Goal: Transaction & Acquisition: Obtain resource

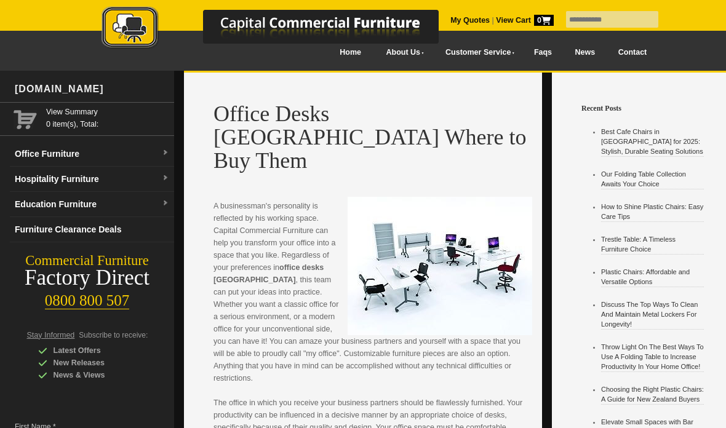
click at [60, 156] on link "Office Furniture" at bounding box center [92, 154] width 164 height 25
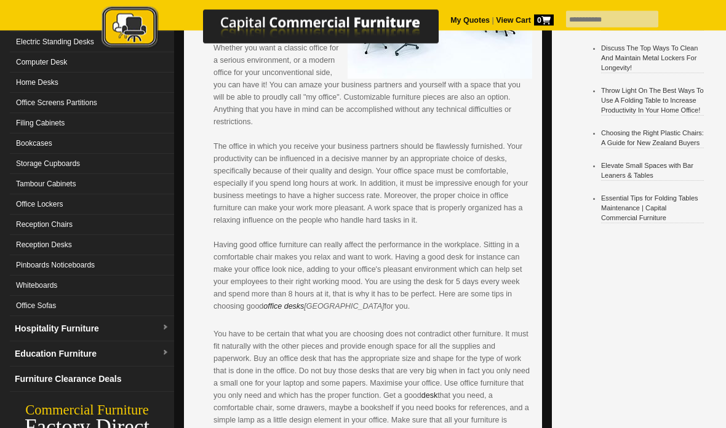
scroll to position [257, 0]
click at [46, 244] on link "Reception Desks" at bounding box center [92, 245] width 164 height 20
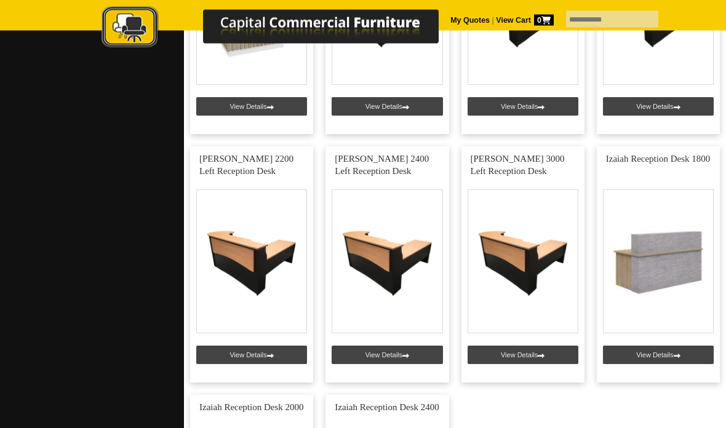
scroll to position [1180, 0]
click at [385, 252] on link at bounding box center [386, 264] width 123 height 236
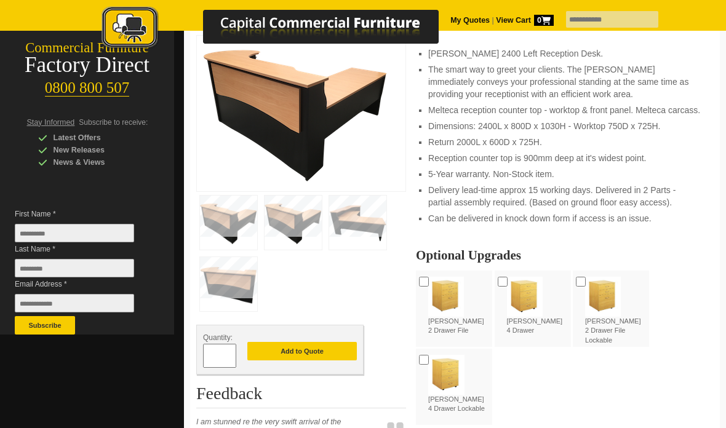
scroll to position [213, 0]
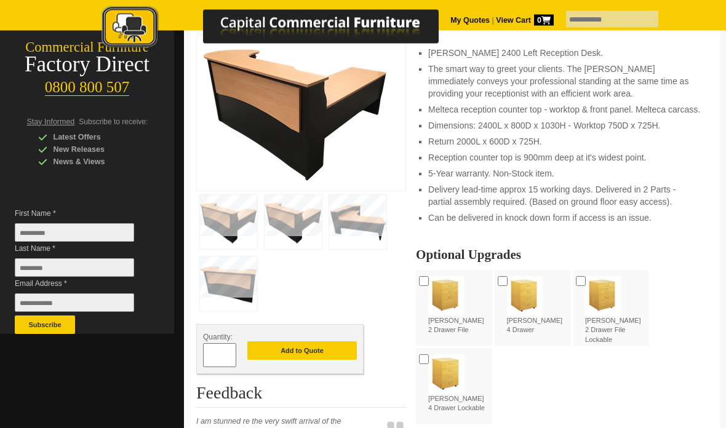
click at [362, 220] on img at bounding box center [357, 223] width 57 height 54
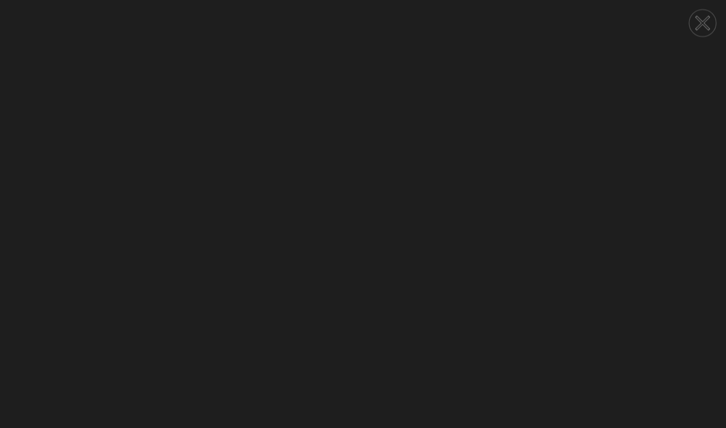
scroll to position [213, 0]
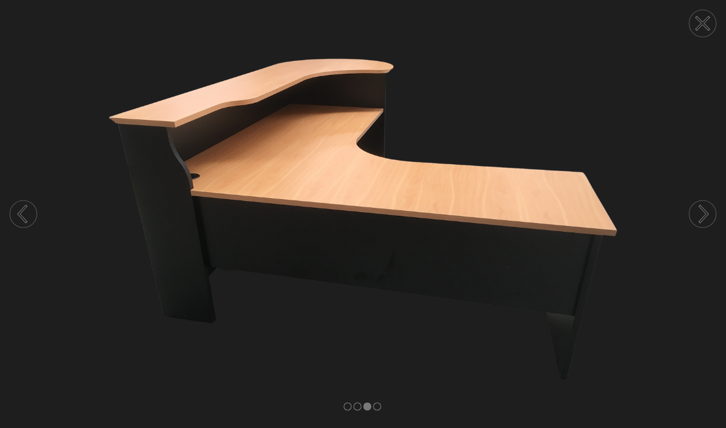
click at [708, 210] on circle at bounding box center [702, 214] width 27 height 27
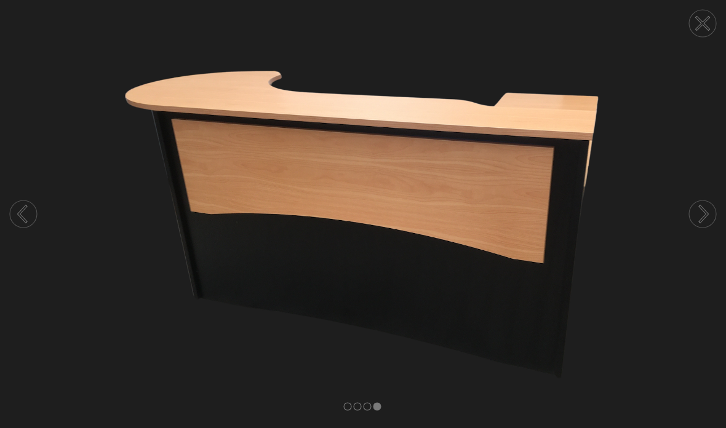
click at [700, 217] on circle at bounding box center [702, 214] width 27 height 27
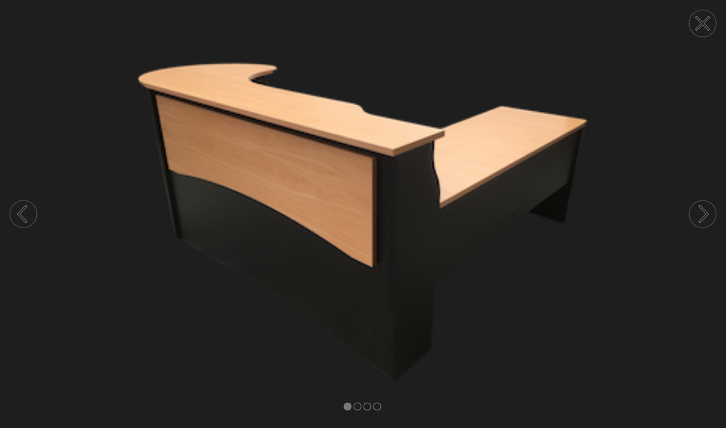
click at [700, 215] on circle at bounding box center [702, 214] width 27 height 27
click at [38, 207] on icon at bounding box center [23, 213] width 47 height 65
click at [705, 211] on icon at bounding box center [703, 214] width 7 height 16
click at [701, 211] on circle at bounding box center [702, 214] width 27 height 27
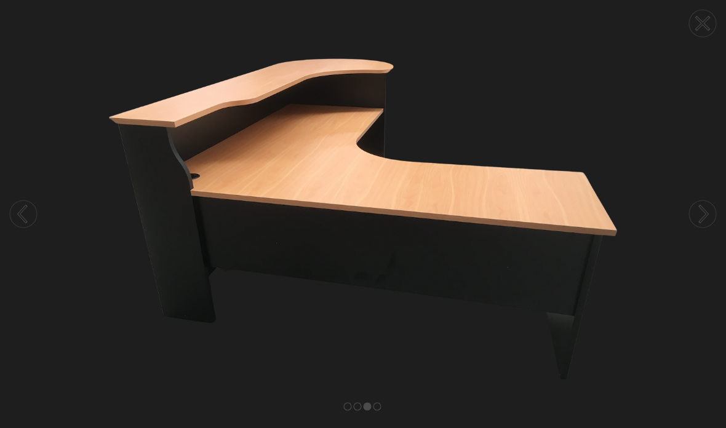
click at [698, 212] on circle at bounding box center [702, 214] width 27 height 27
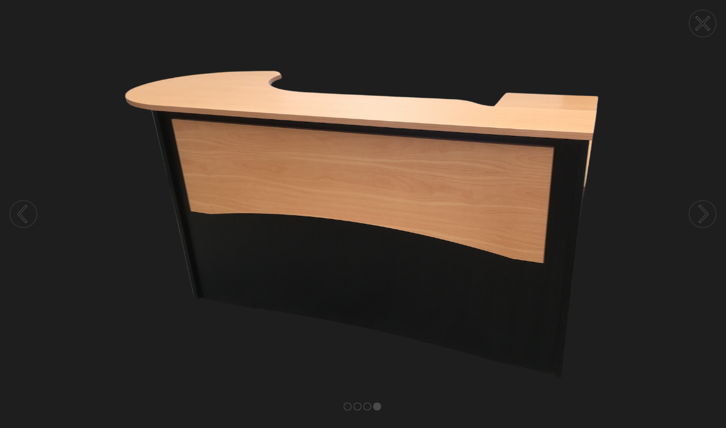
click at [700, 214] on circle at bounding box center [702, 214] width 27 height 27
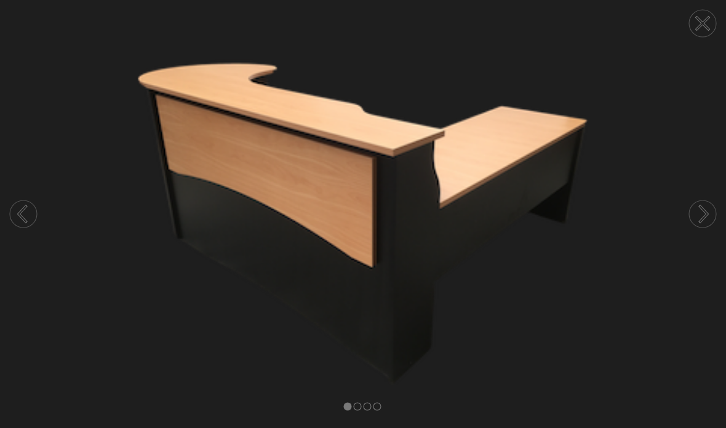
click at [699, 210] on circle at bounding box center [702, 214] width 27 height 27
click at [696, 205] on circle at bounding box center [702, 214] width 27 height 27
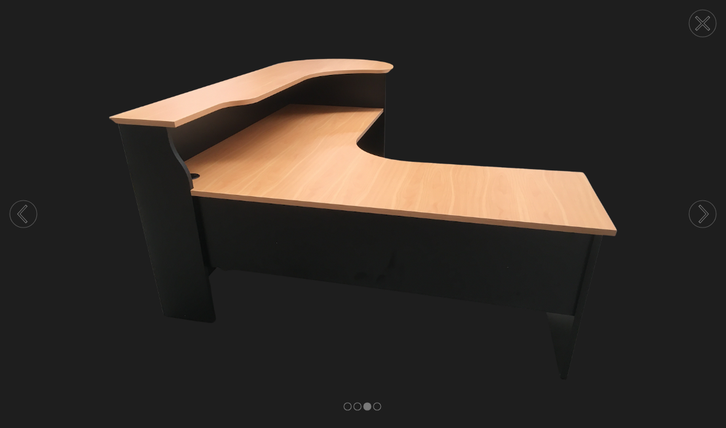
click at [703, 209] on icon at bounding box center [703, 214] width 7 height 16
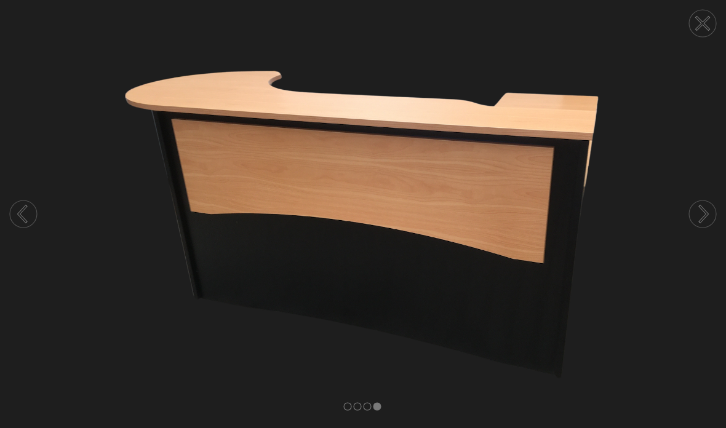
click at [30, 206] on circle at bounding box center [23, 214] width 27 height 27
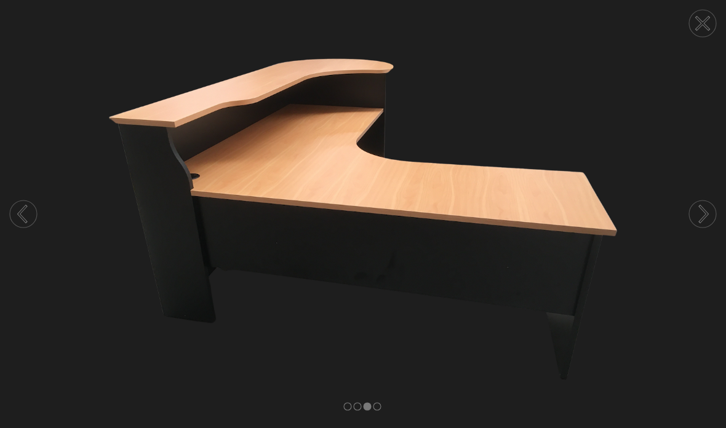
click at [20, 204] on circle at bounding box center [23, 214] width 27 height 27
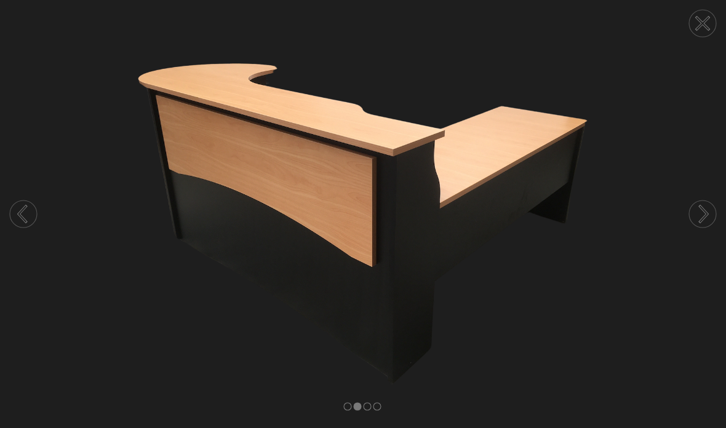
click at [25, 203] on circle at bounding box center [23, 214] width 27 height 27
click at [21, 210] on icon at bounding box center [22, 214] width 7 height 15
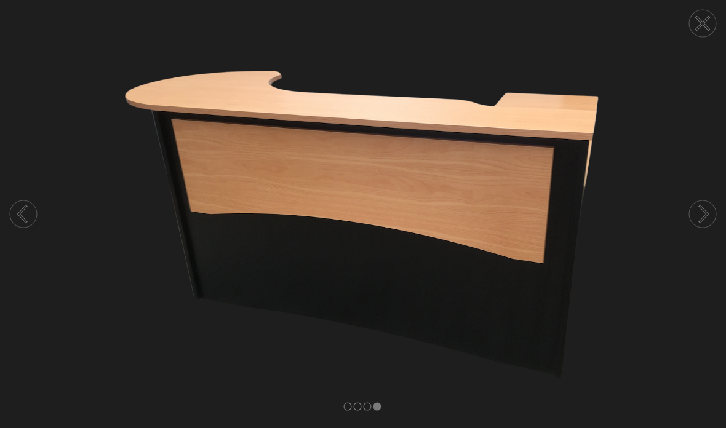
click at [25, 210] on circle at bounding box center [23, 214] width 27 height 27
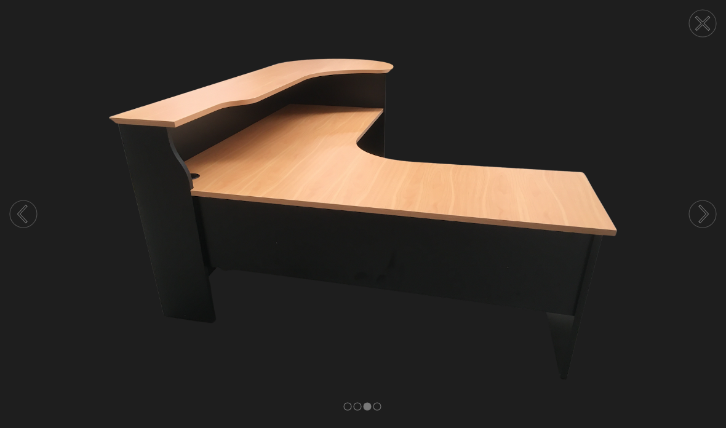
click at [705, 18] on circle at bounding box center [702, 23] width 27 height 27
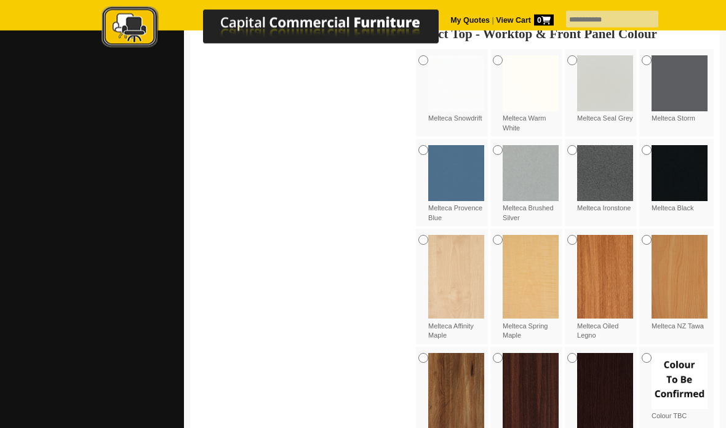
scroll to position [764, 0]
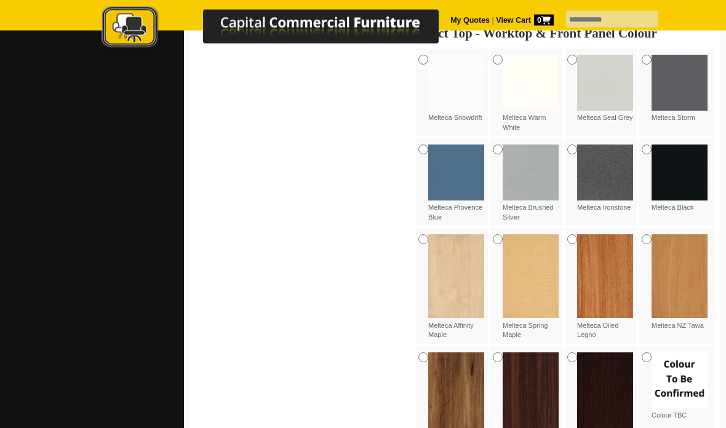
click at [602, 266] on img at bounding box center [605, 277] width 56 height 84
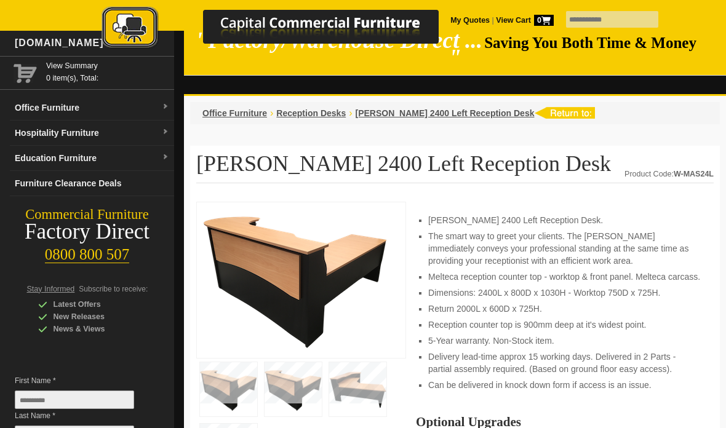
scroll to position [0, 0]
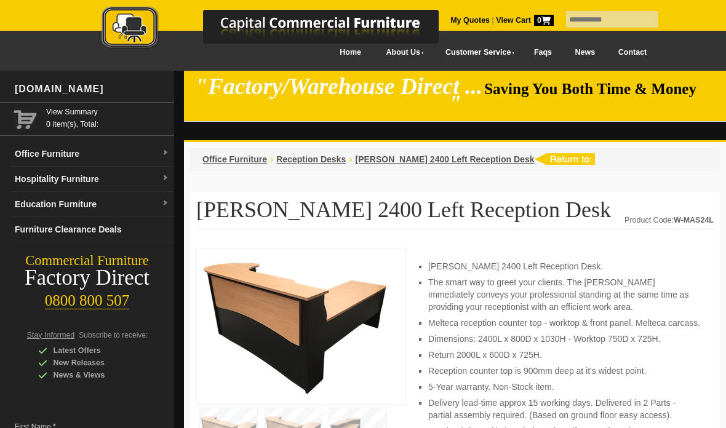
click at [633, 51] on link "Contact" at bounding box center [633, 53] width 52 height 28
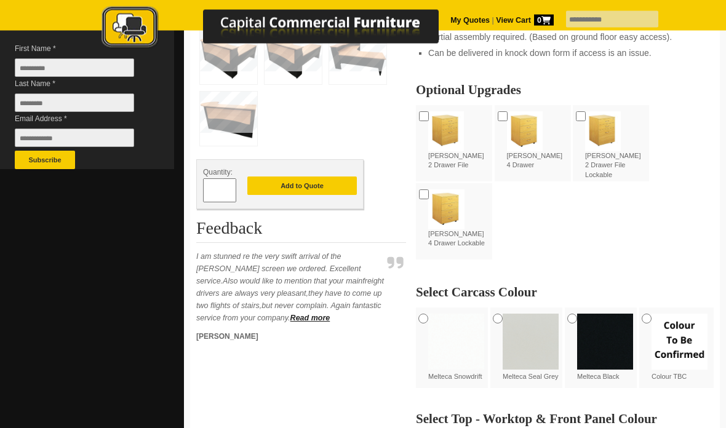
scroll to position [369, 0]
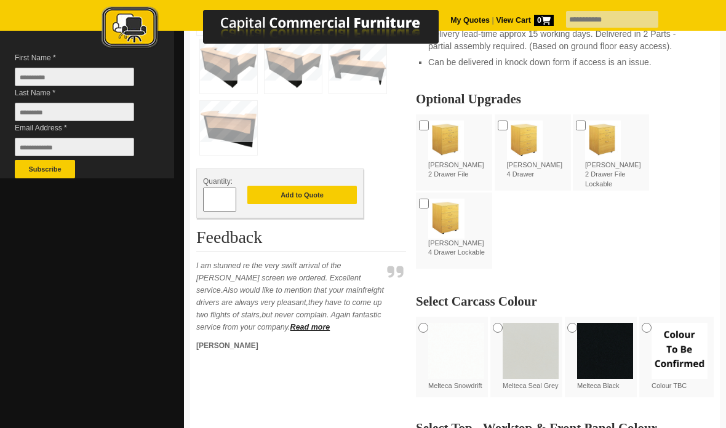
click at [295, 191] on button "Add to Quote" at bounding box center [302, 195] width 110 height 18
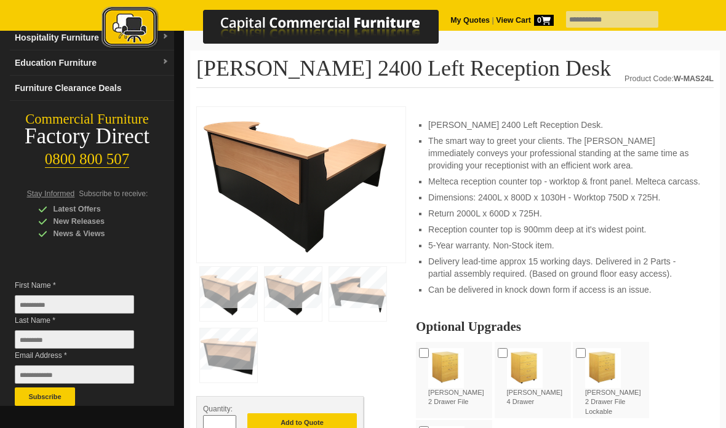
scroll to position [0, 0]
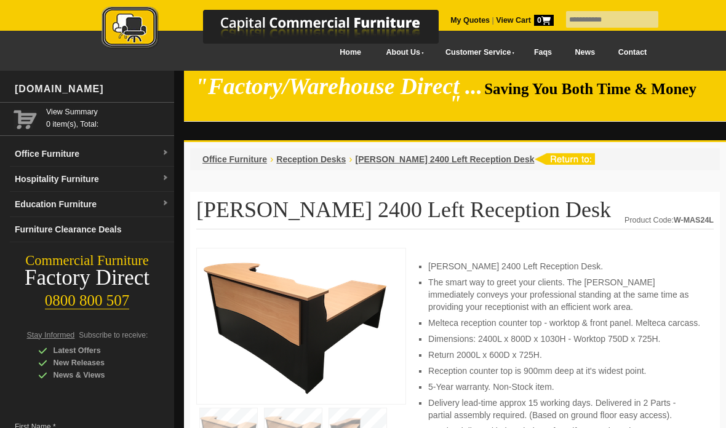
click at [443, 14] on img at bounding box center [283, 28] width 431 height 45
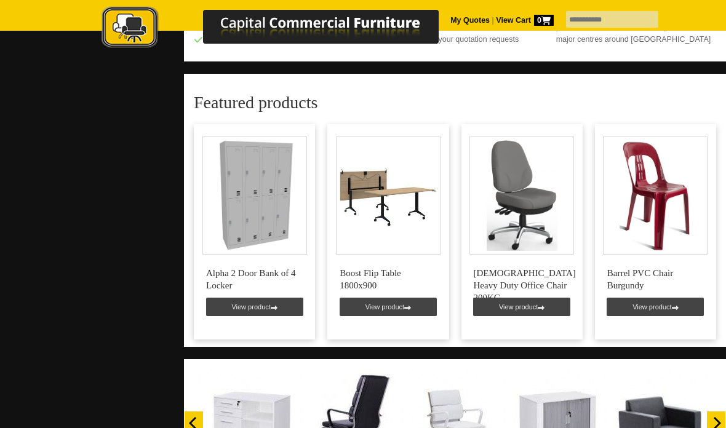
scroll to position [743, 0]
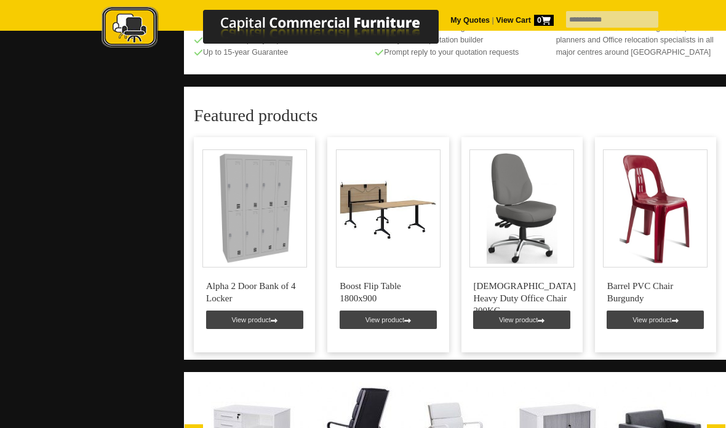
click at [252, 314] on link at bounding box center [254, 244] width 121 height 215
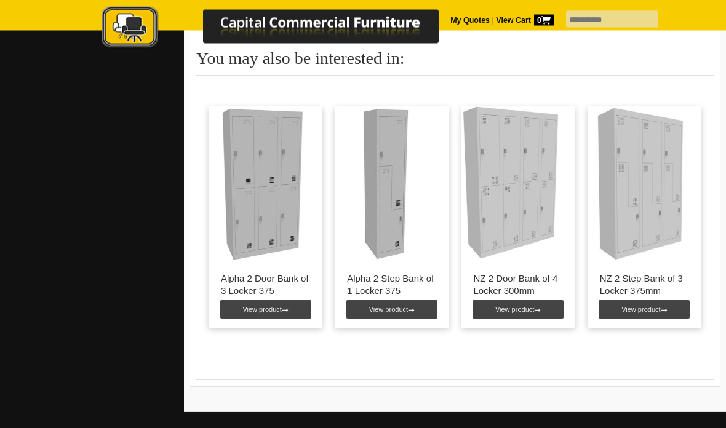
scroll to position [1067, 0]
click at [516, 311] on link "View product" at bounding box center [518, 309] width 91 height 18
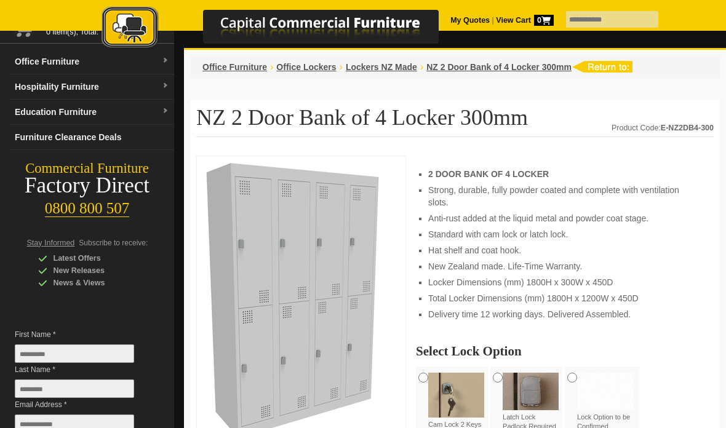
scroll to position [92, 0]
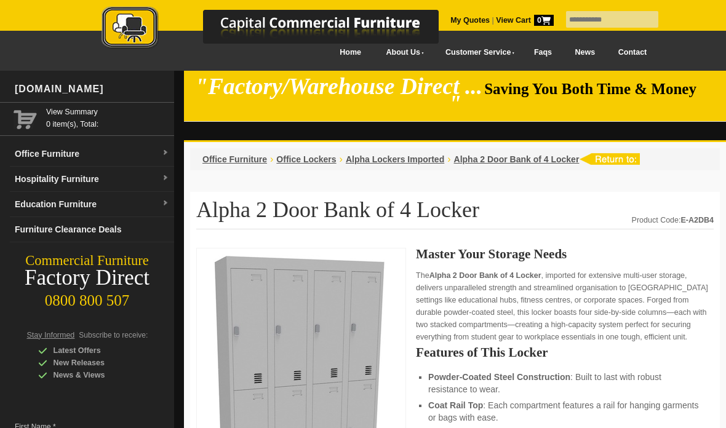
scroll to position [1116, 0]
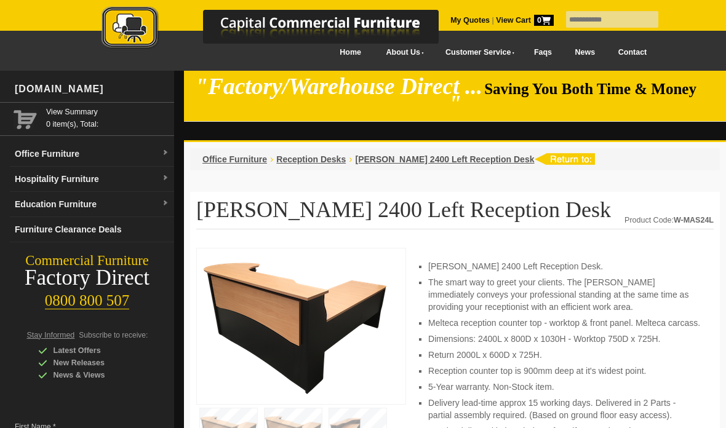
click at [452, 25] on img at bounding box center [283, 28] width 431 height 45
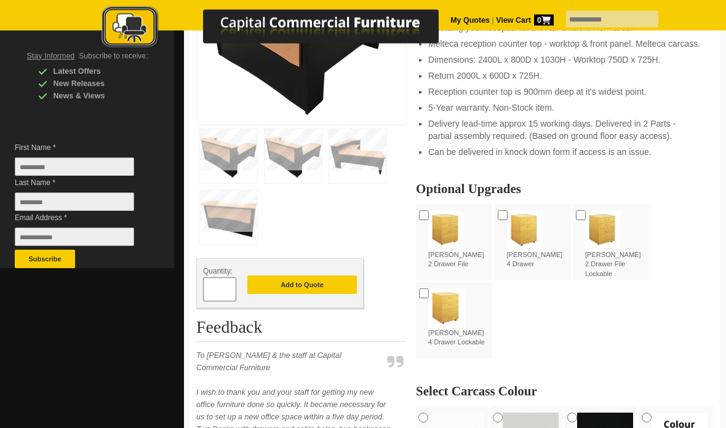
scroll to position [279, 0]
click at [302, 276] on button "Add to Quote" at bounding box center [302, 285] width 110 height 18
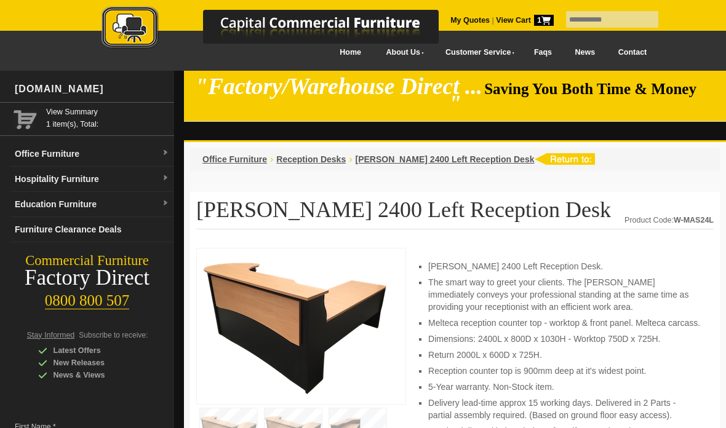
click at [496, 23] on img at bounding box center [283, 28] width 431 height 45
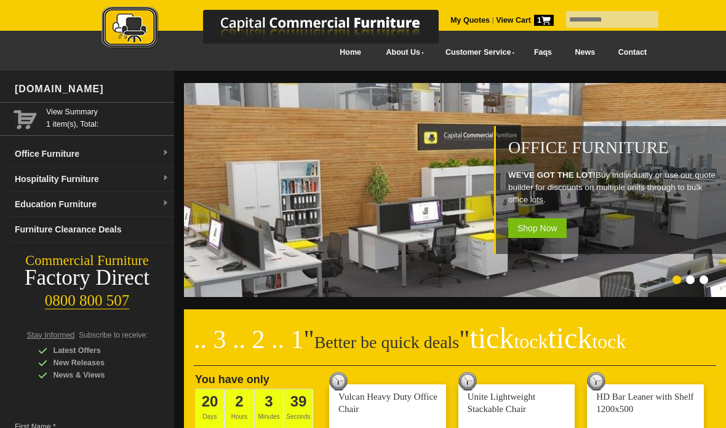
click at [534, 15] on span "1" at bounding box center [544, 20] width 20 height 11
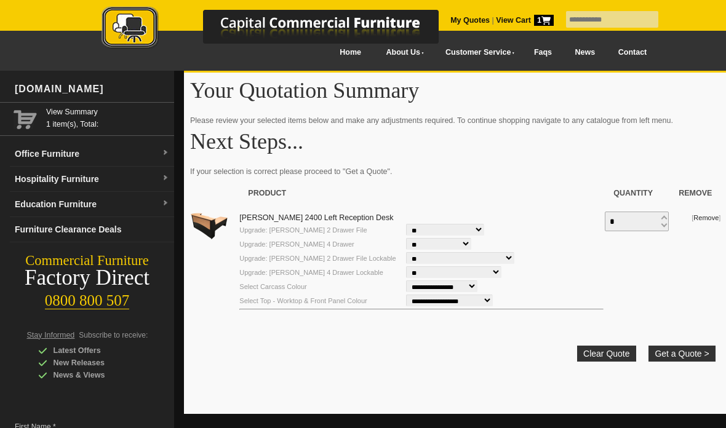
click at [412, 285] on select "**********" at bounding box center [441, 287] width 71 height 12
select select "**********"
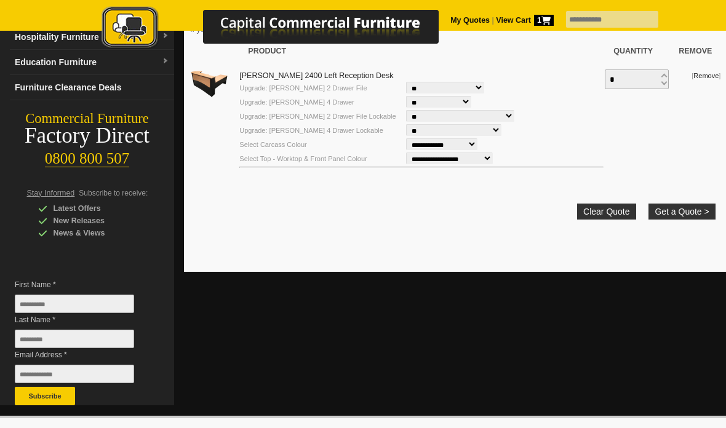
scroll to position [155, 0]
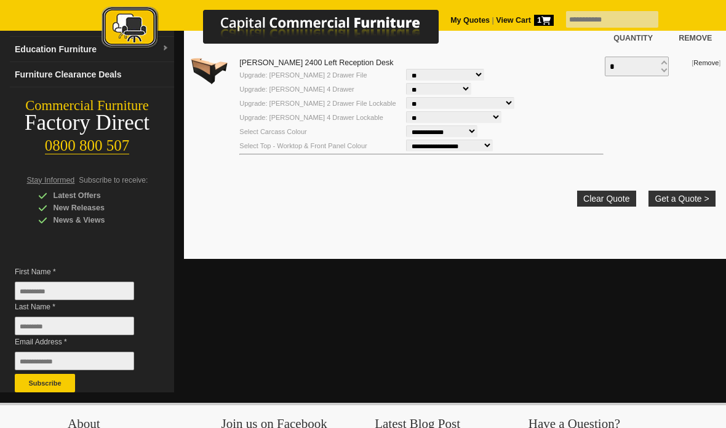
click at [679, 202] on button "Get a Quote >" at bounding box center [681, 199] width 66 height 16
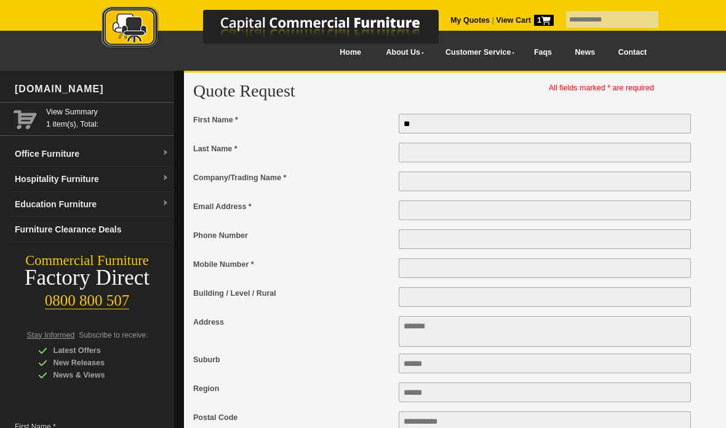
type input "*****"
type input "**********"
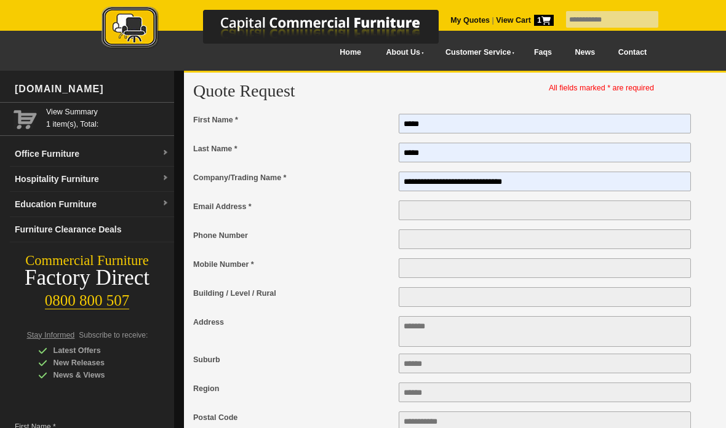
type input "**********"
type input "*********"
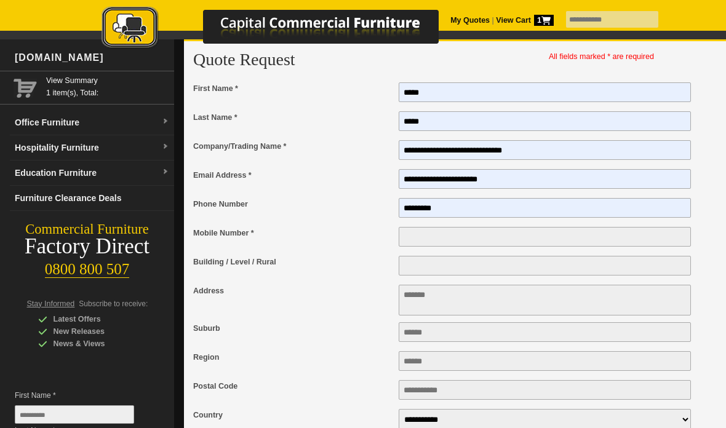
scroll to position [54, 0]
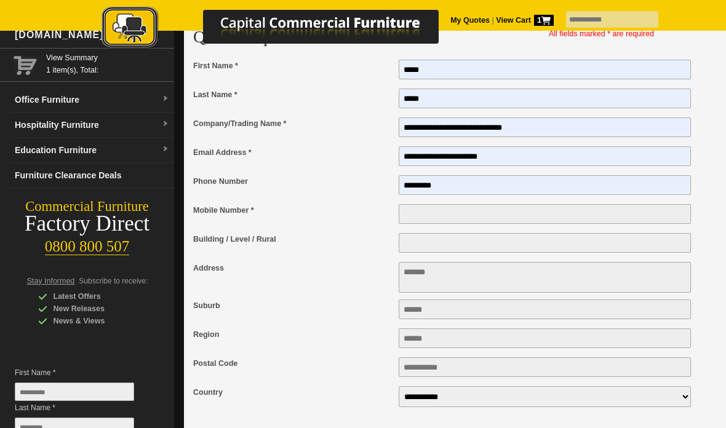
click at [416, 207] on input "Mobile Number *" at bounding box center [545, 214] width 292 height 20
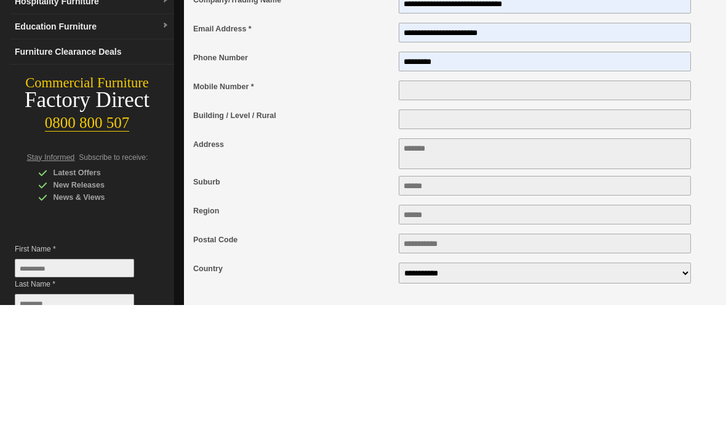
click at [326, 261] on div "Address" at bounding box center [295, 279] width 205 height 37
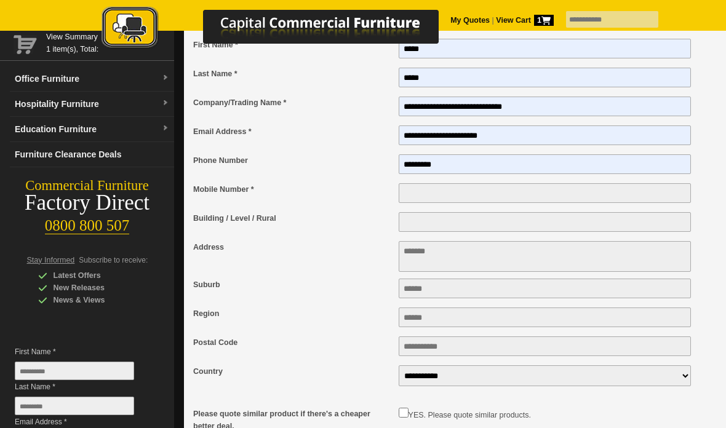
scroll to position [71, 0]
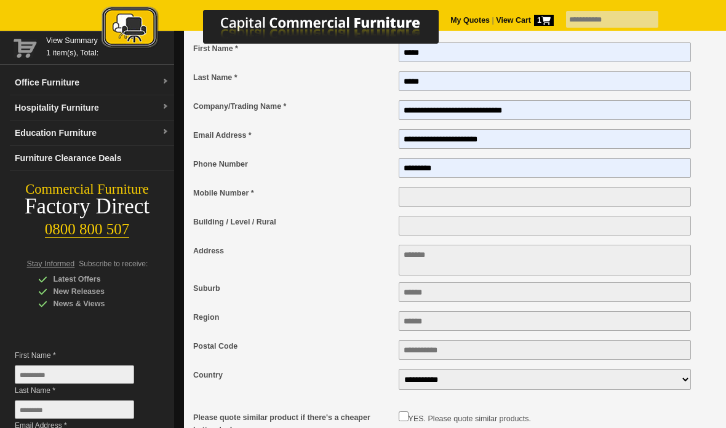
click at [415, 190] on input "Mobile Number *" at bounding box center [545, 197] width 292 height 20
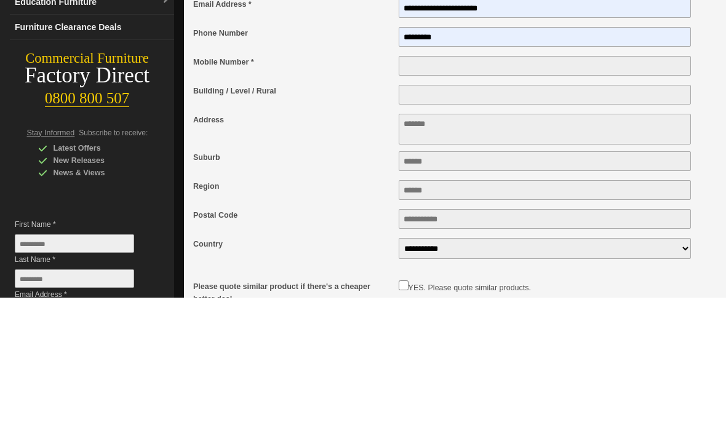
type input "**********"
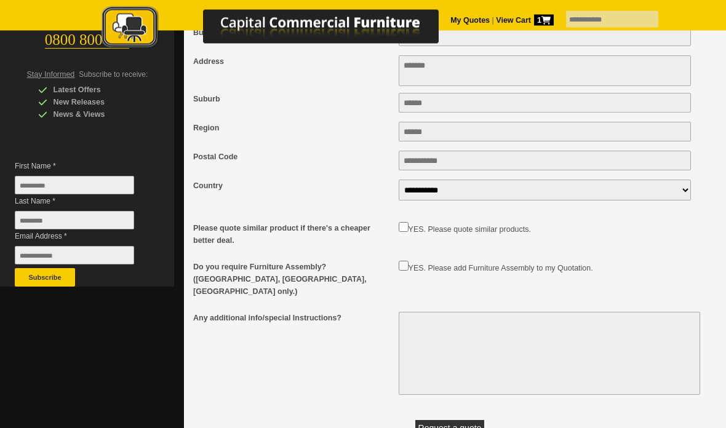
scroll to position [261, 0]
click at [394, 221] on div "Please quote similar product if there's a cheaper better deal." at bounding box center [295, 234] width 205 height 26
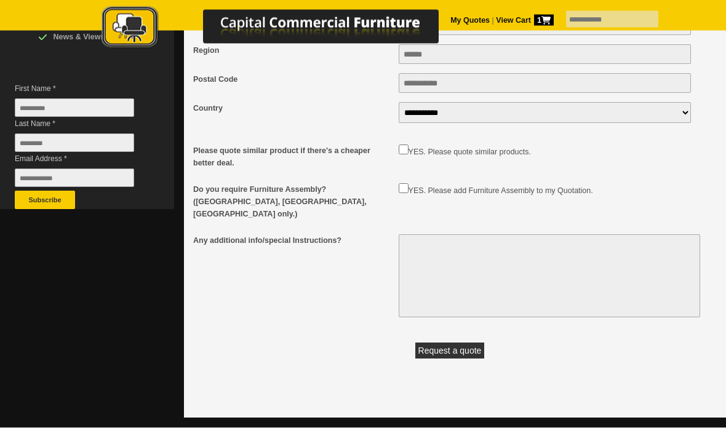
scroll to position [338, 0]
click at [453, 343] on button "Request a quote" at bounding box center [450, 351] width 70 height 16
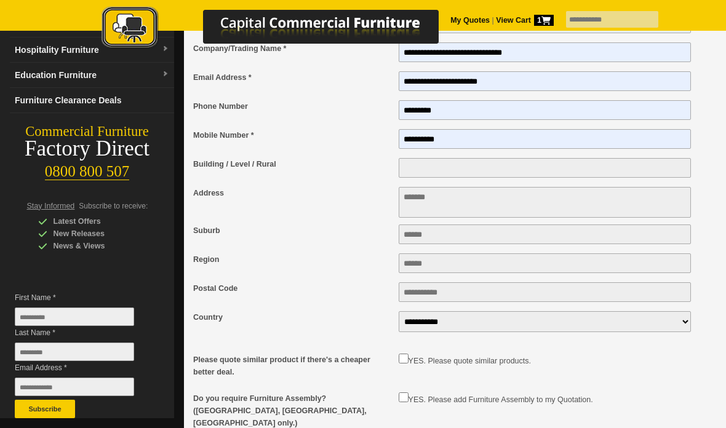
scroll to position [129, 0]
click at [419, 196] on textarea "Address" at bounding box center [545, 203] width 292 height 31
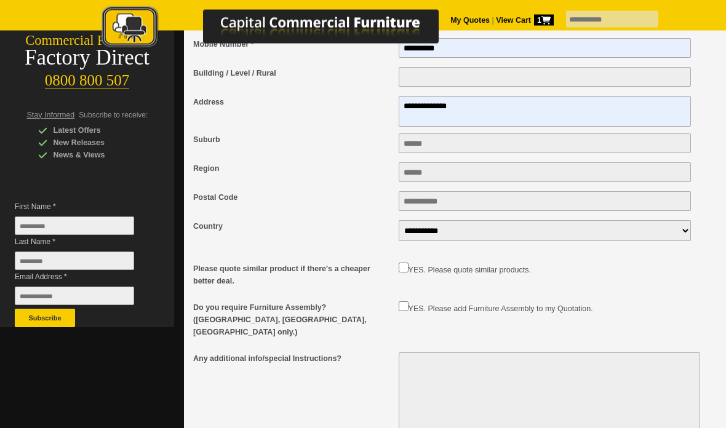
scroll to position [220, 0]
type textarea "**********"
type input "******"
type input "**********"
type input "****"
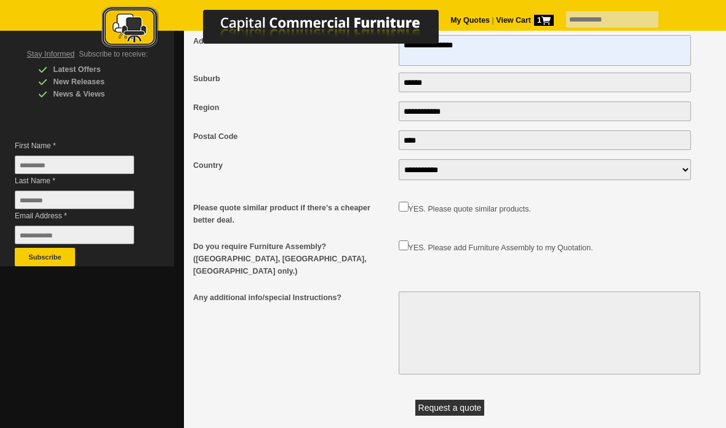
scroll to position [284, 0]
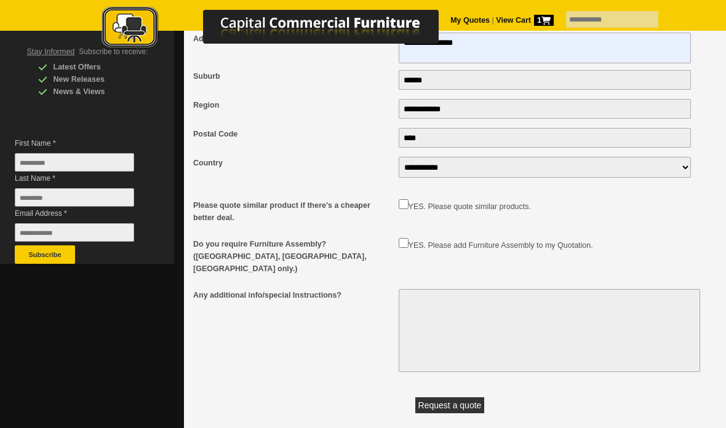
click at [449, 397] on button "Request a quote" at bounding box center [450, 405] width 70 height 16
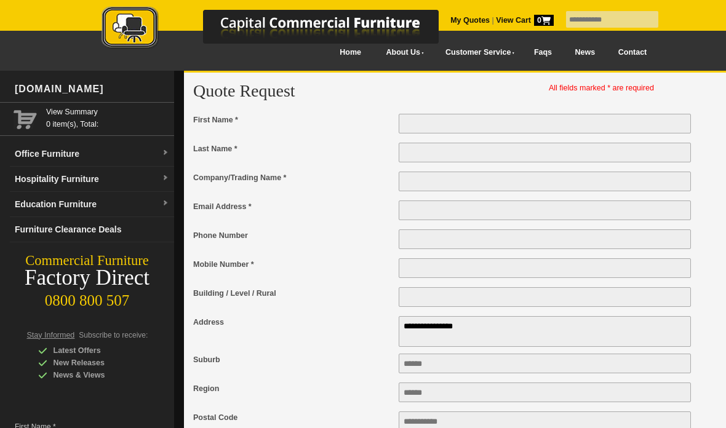
scroll to position [333, 0]
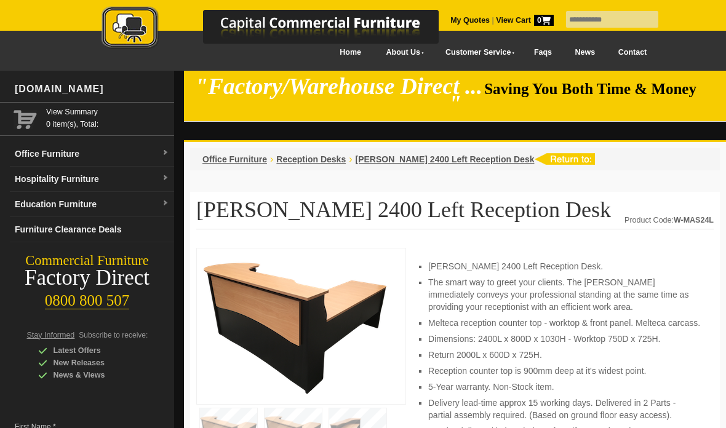
scroll to position [-5, 0]
click at [67, 151] on link "Office Furniture" at bounding box center [92, 154] width 164 height 25
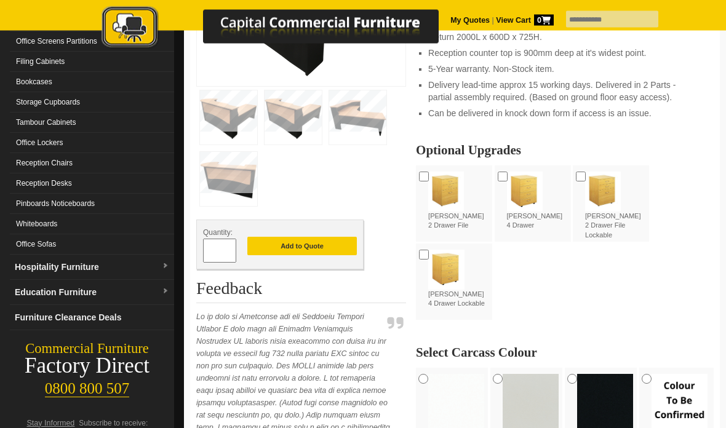
scroll to position [318, 0]
click at [47, 181] on link "Reception Desks" at bounding box center [92, 184] width 164 height 20
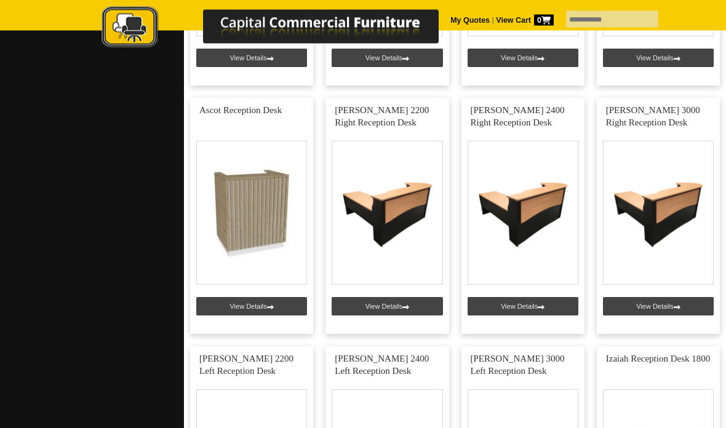
scroll to position [958, 0]
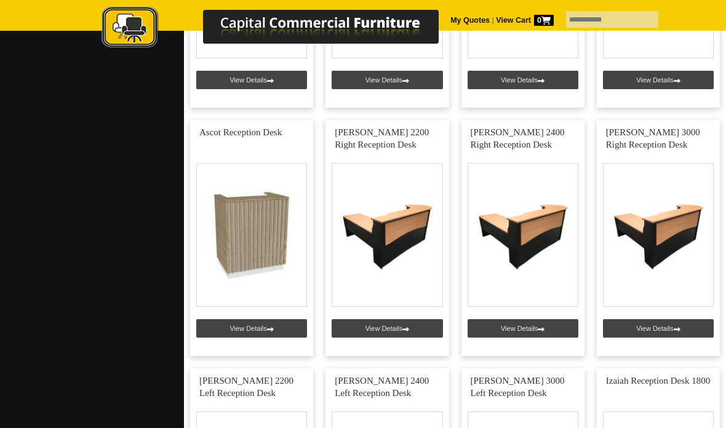
click at [243, 240] on link at bounding box center [251, 238] width 123 height 236
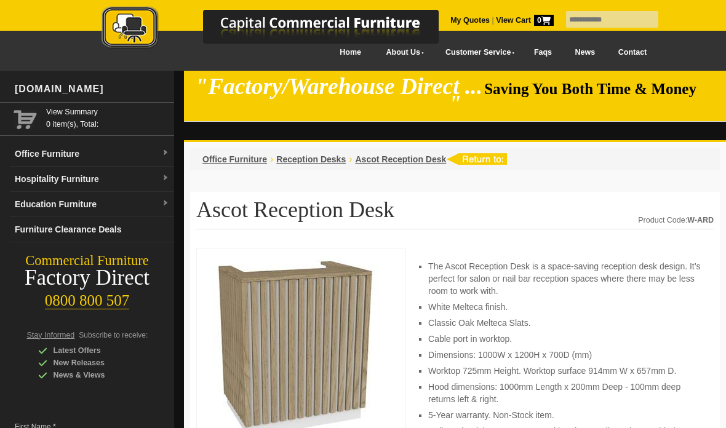
scroll to position [158, 0]
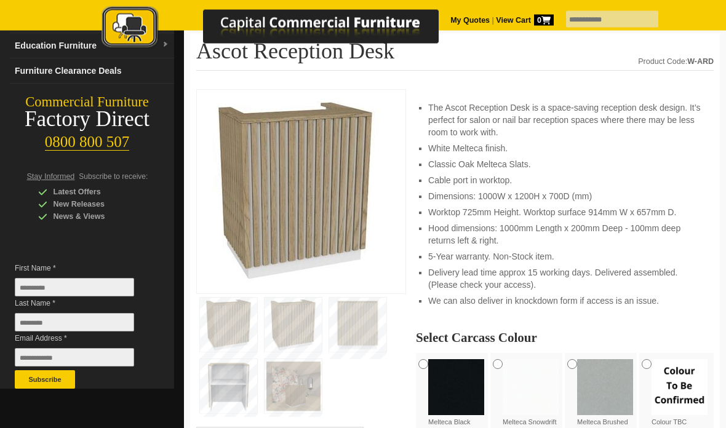
click at [228, 375] on img at bounding box center [228, 387] width 57 height 54
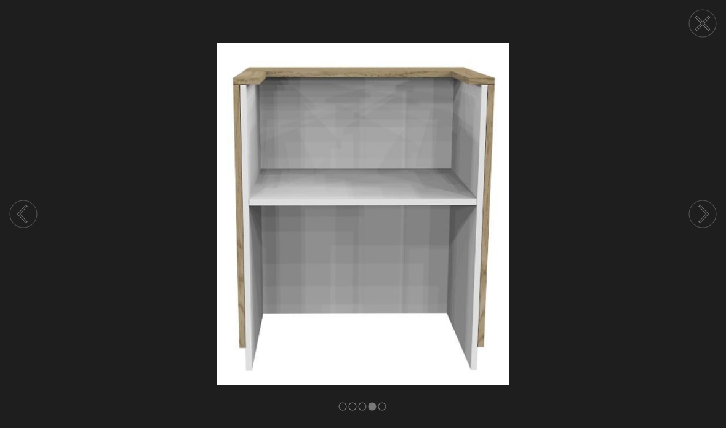
click at [702, 228] on circle at bounding box center [702, 214] width 27 height 27
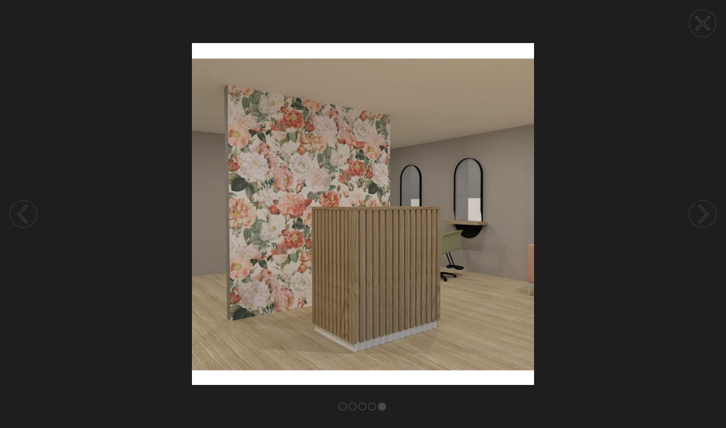
click at [706, 228] on circle at bounding box center [702, 214] width 27 height 27
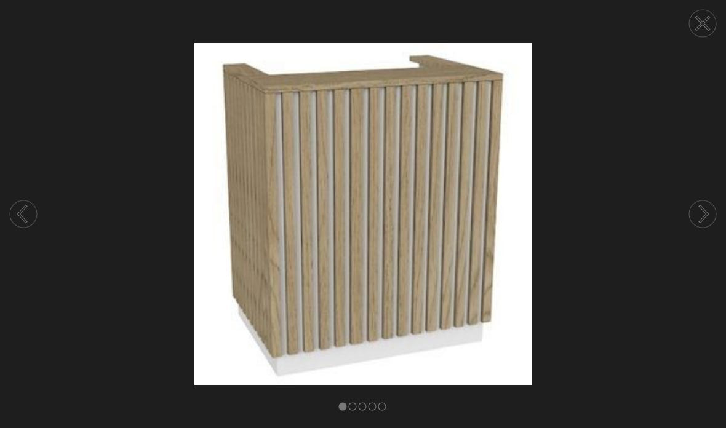
click at [702, 228] on circle at bounding box center [702, 214] width 27 height 27
click at [703, 228] on circle at bounding box center [702, 214] width 27 height 27
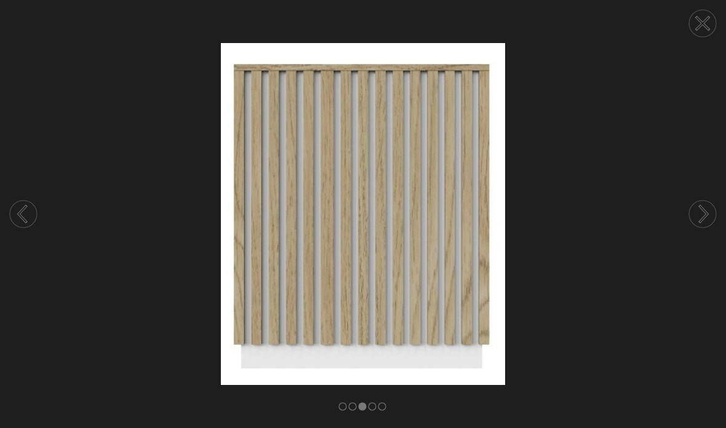
click at [693, 22] on circle at bounding box center [702, 23] width 27 height 27
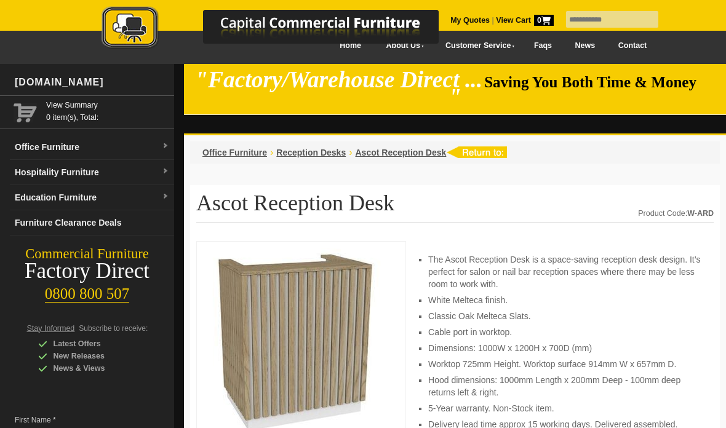
scroll to position [6, 0]
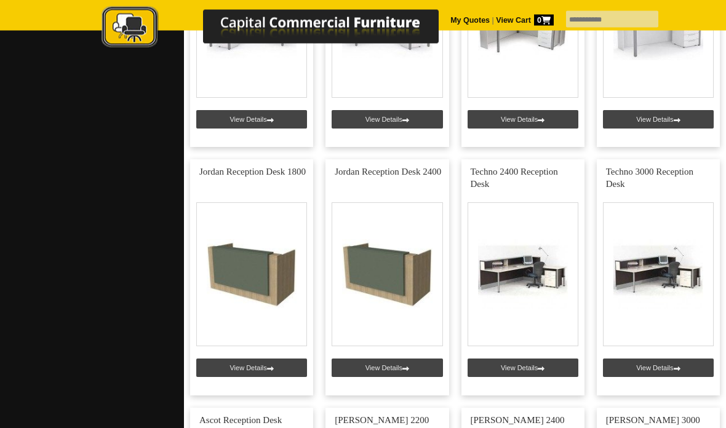
scroll to position [669, 0]
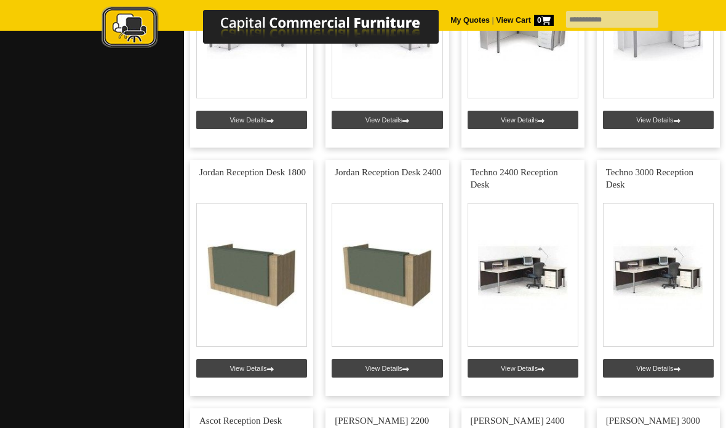
click at [511, 265] on link at bounding box center [522, 278] width 123 height 236
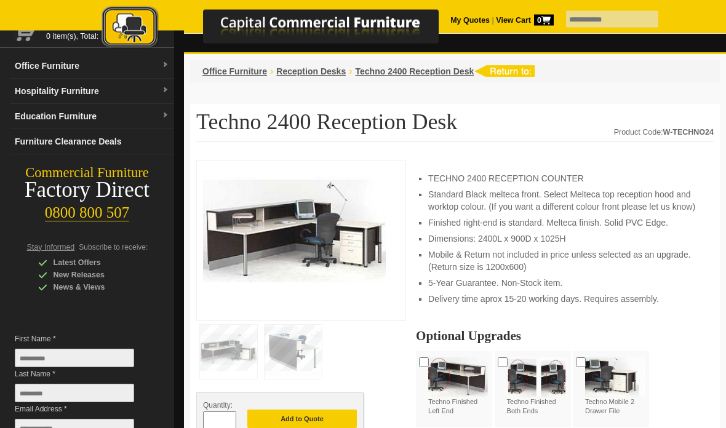
click at [295, 351] on img at bounding box center [293, 352] width 57 height 54
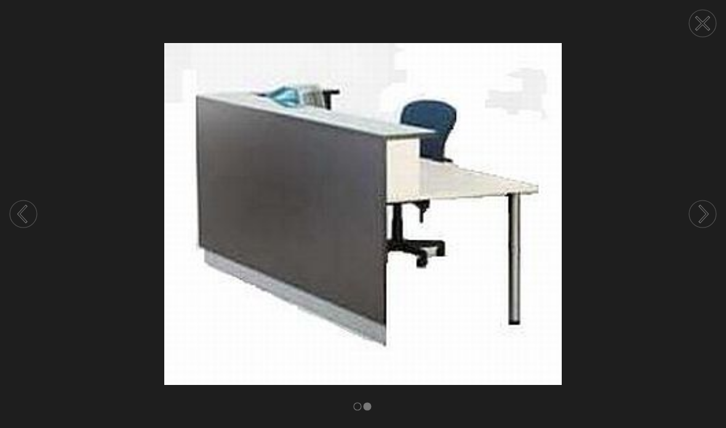
click at [22, 222] on icon at bounding box center [22, 214] width 7 height 16
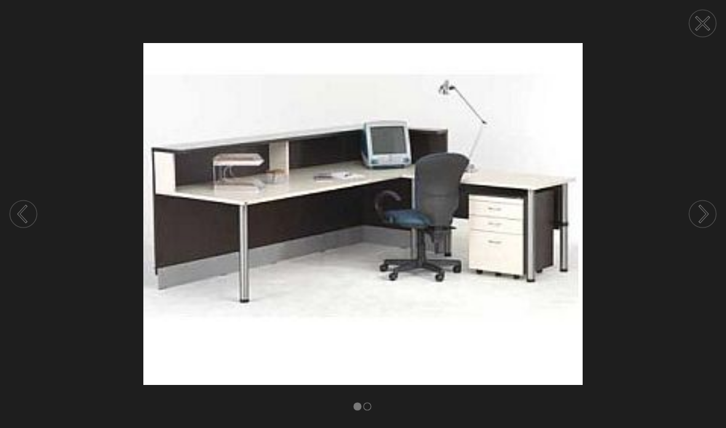
click at [28, 228] on circle at bounding box center [23, 214] width 27 height 27
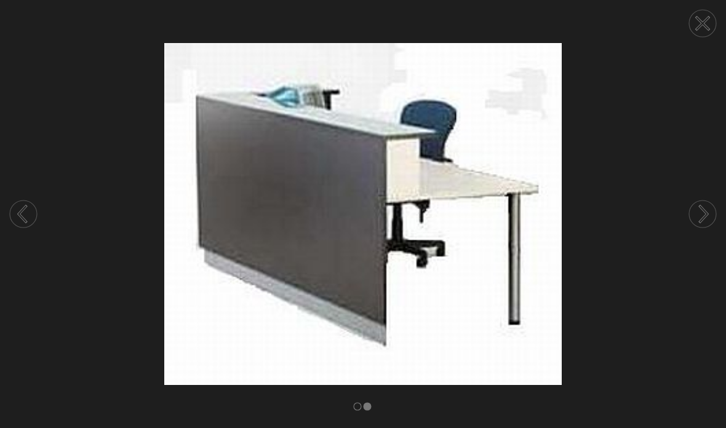
click at [700, 26] on icon at bounding box center [702, 23] width 12 height 12
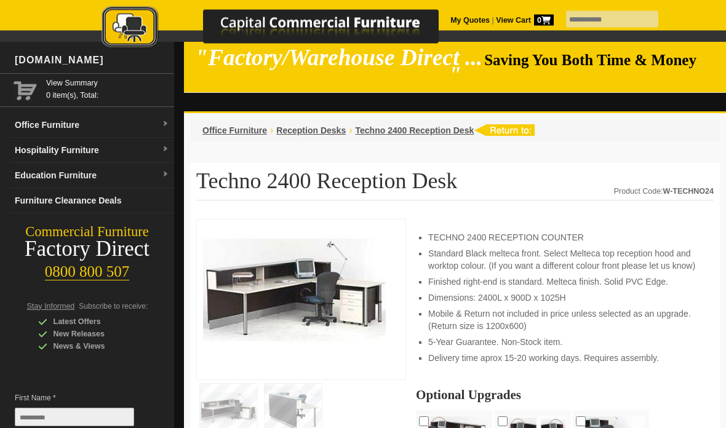
scroll to position [0, 0]
